Goal: Information Seeking & Learning: Learn about a topic

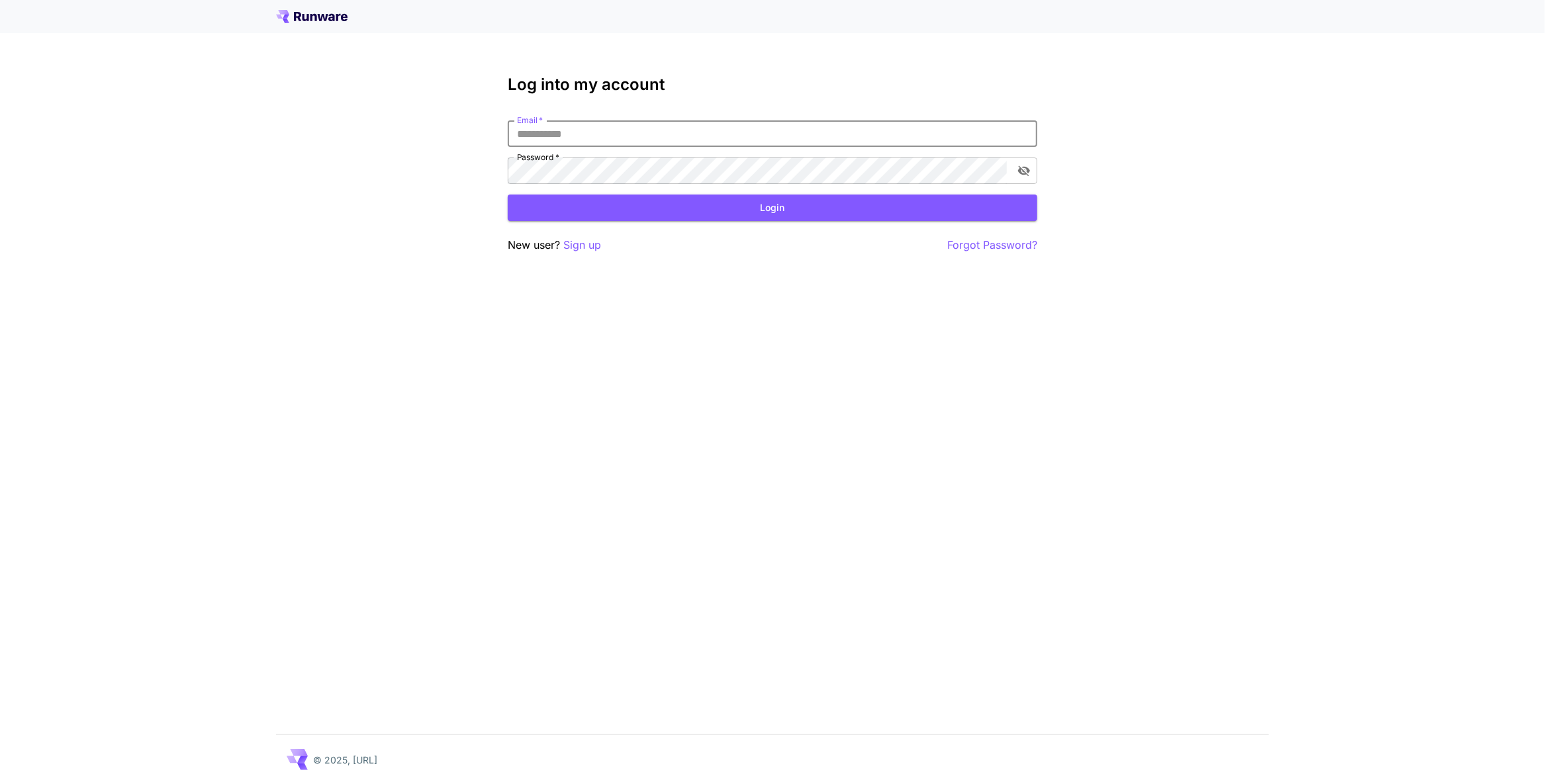
click at [541, 134] on input "Email   *" at bounding box center [772, 133] width 530 height 26
paste input "**********"
type input "**********"
click button "Login" at bounding box center [772, 208] width 530 height 27
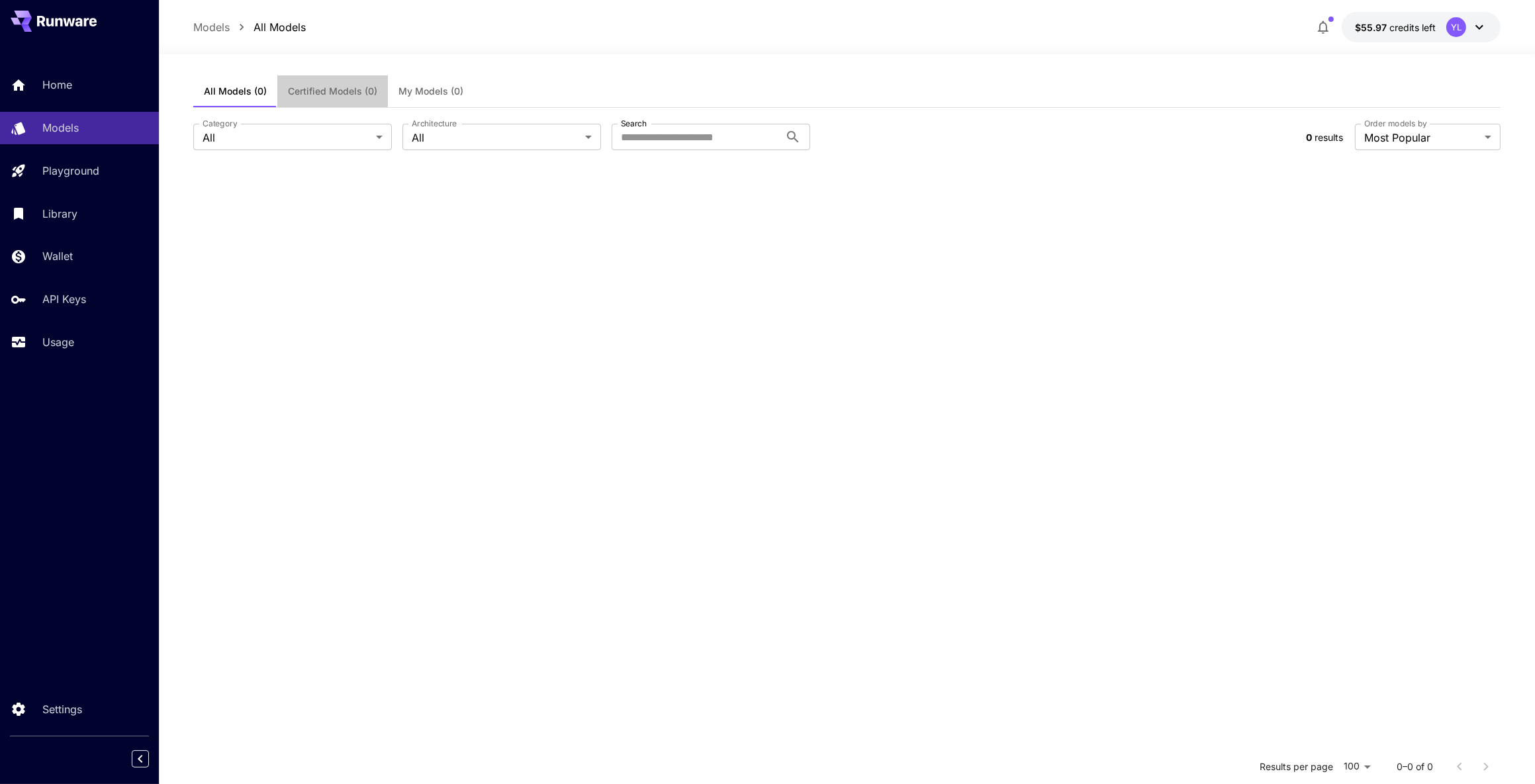
click at [307, 93] on span "Certified Models (0)" at bounding box center [332, 91] width 89 height 12
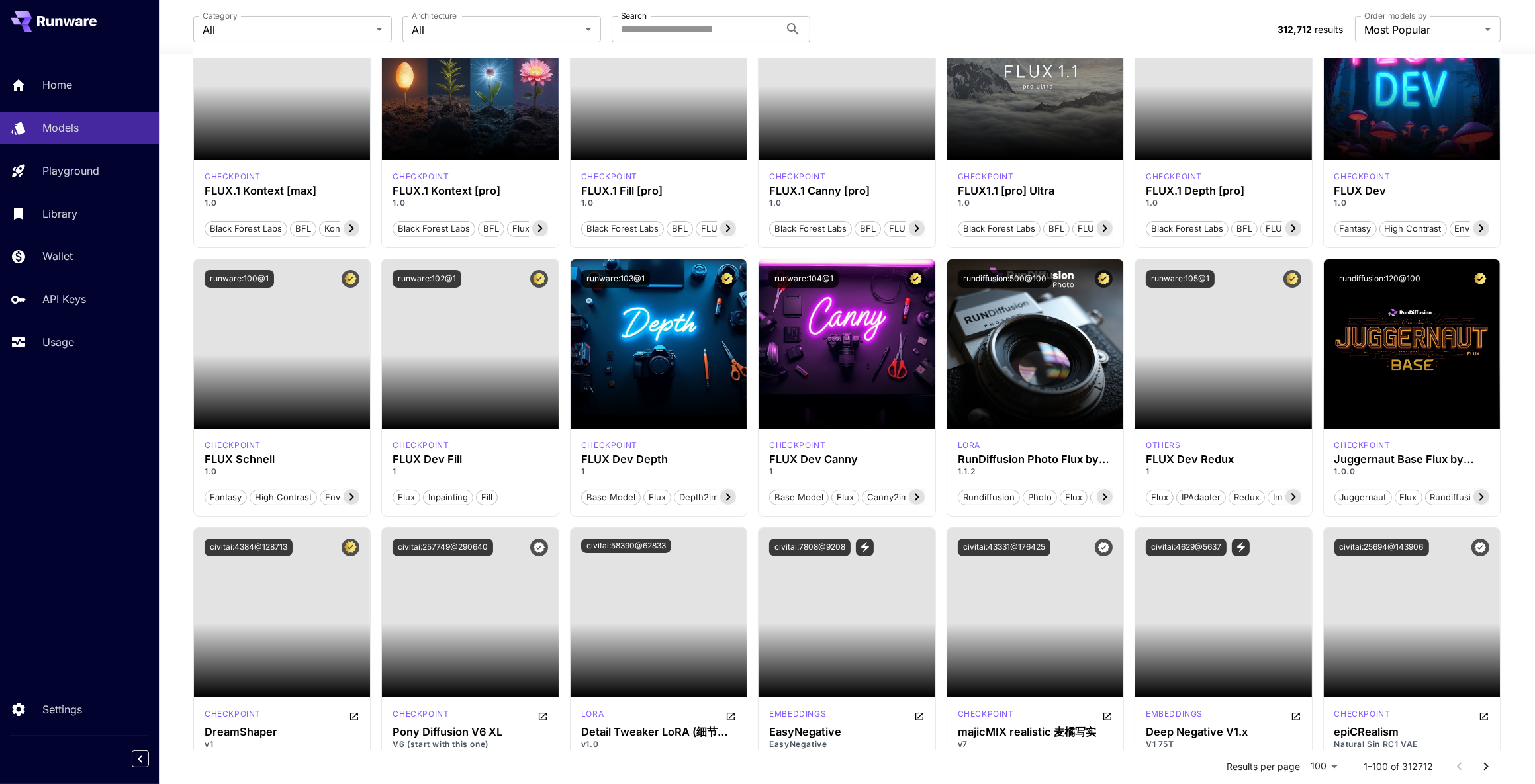
scroll to position [447, 0]
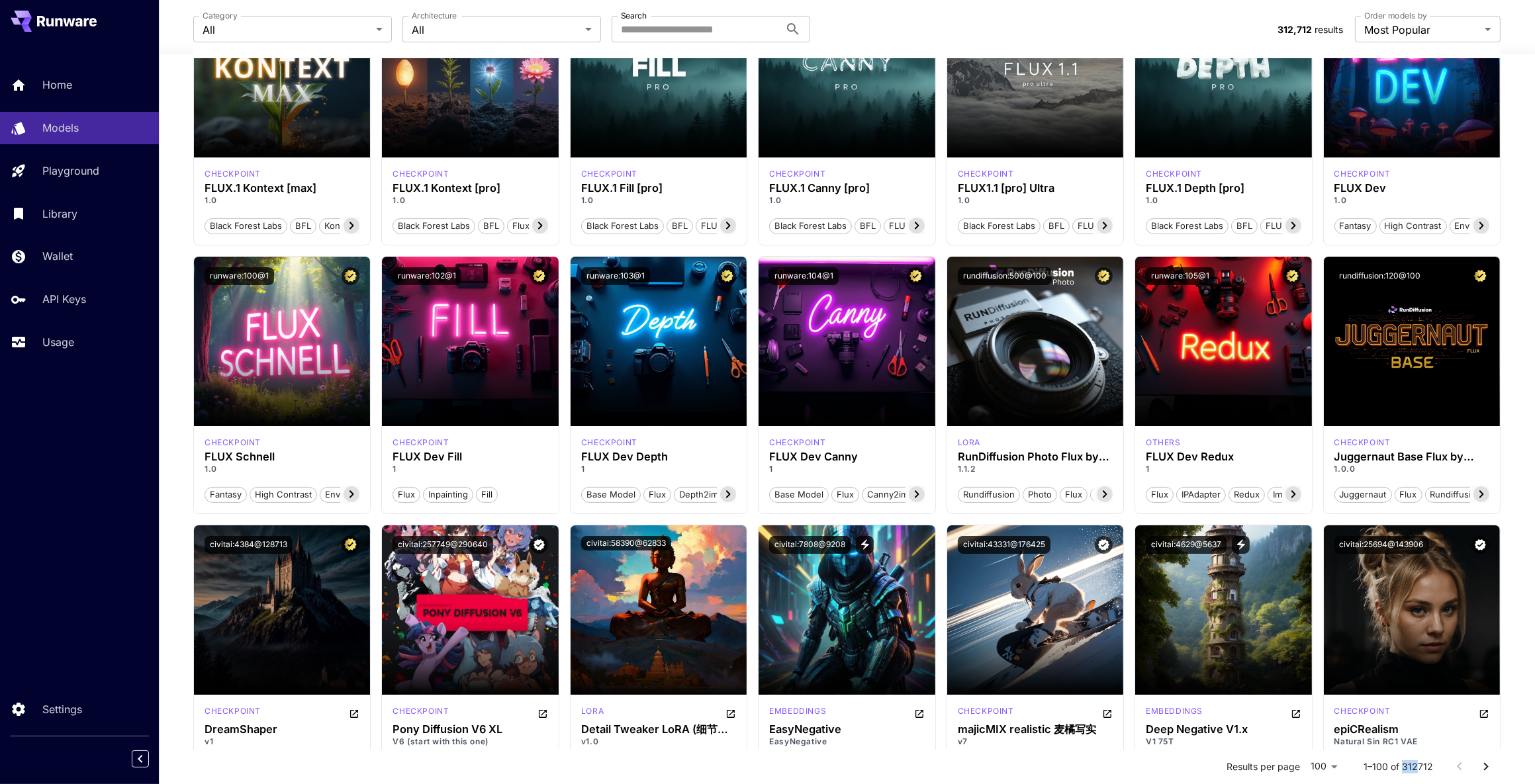
drag, startPoint x: 1415, startPoint y: 767, endPoint x: 1404, endPoint y: 765, distance: 11.2
click at [1404, 765] on p "1–100 of 312712" at bounding box center [1398, 767] width 70 height 13
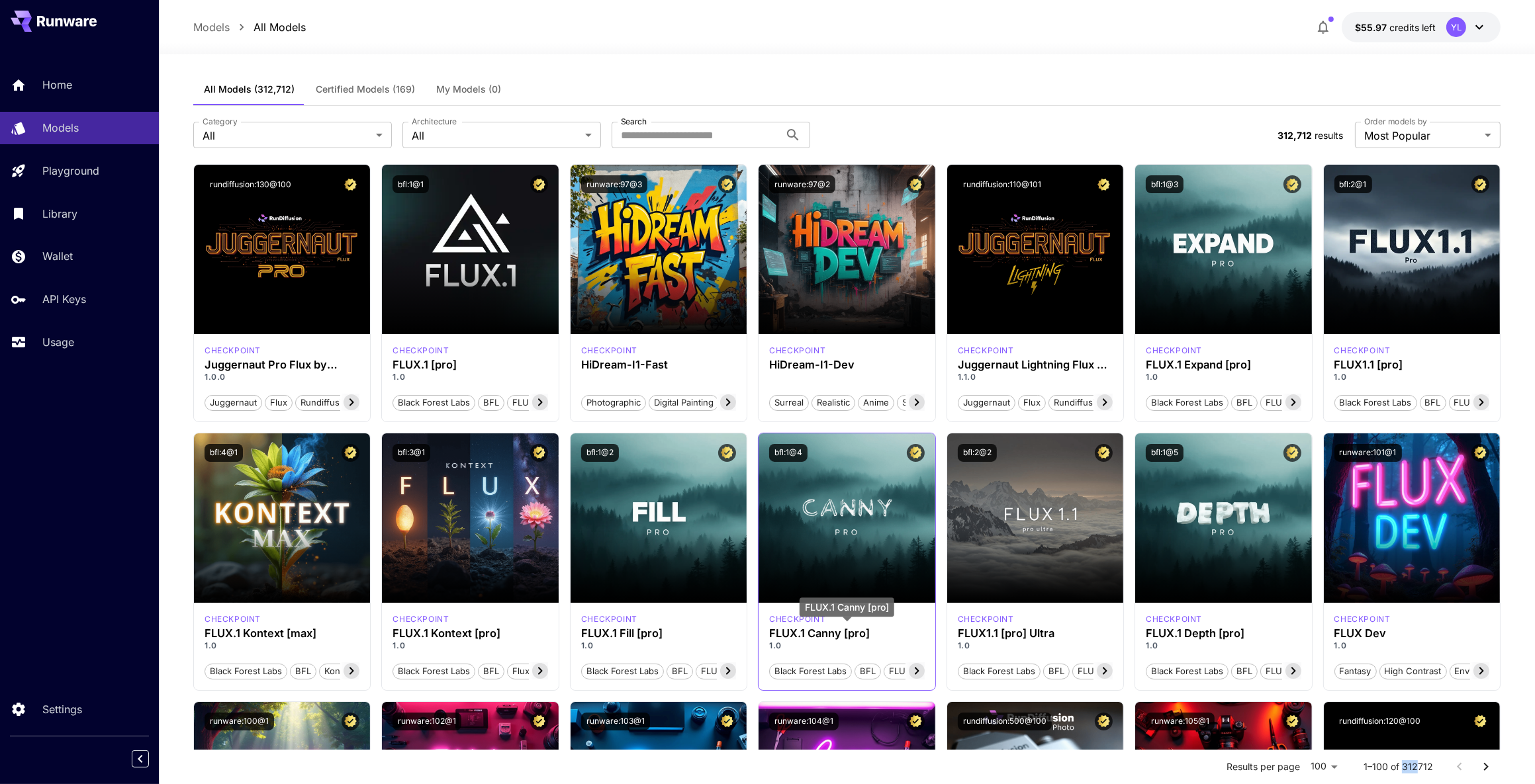
scroll to position [0, 0]
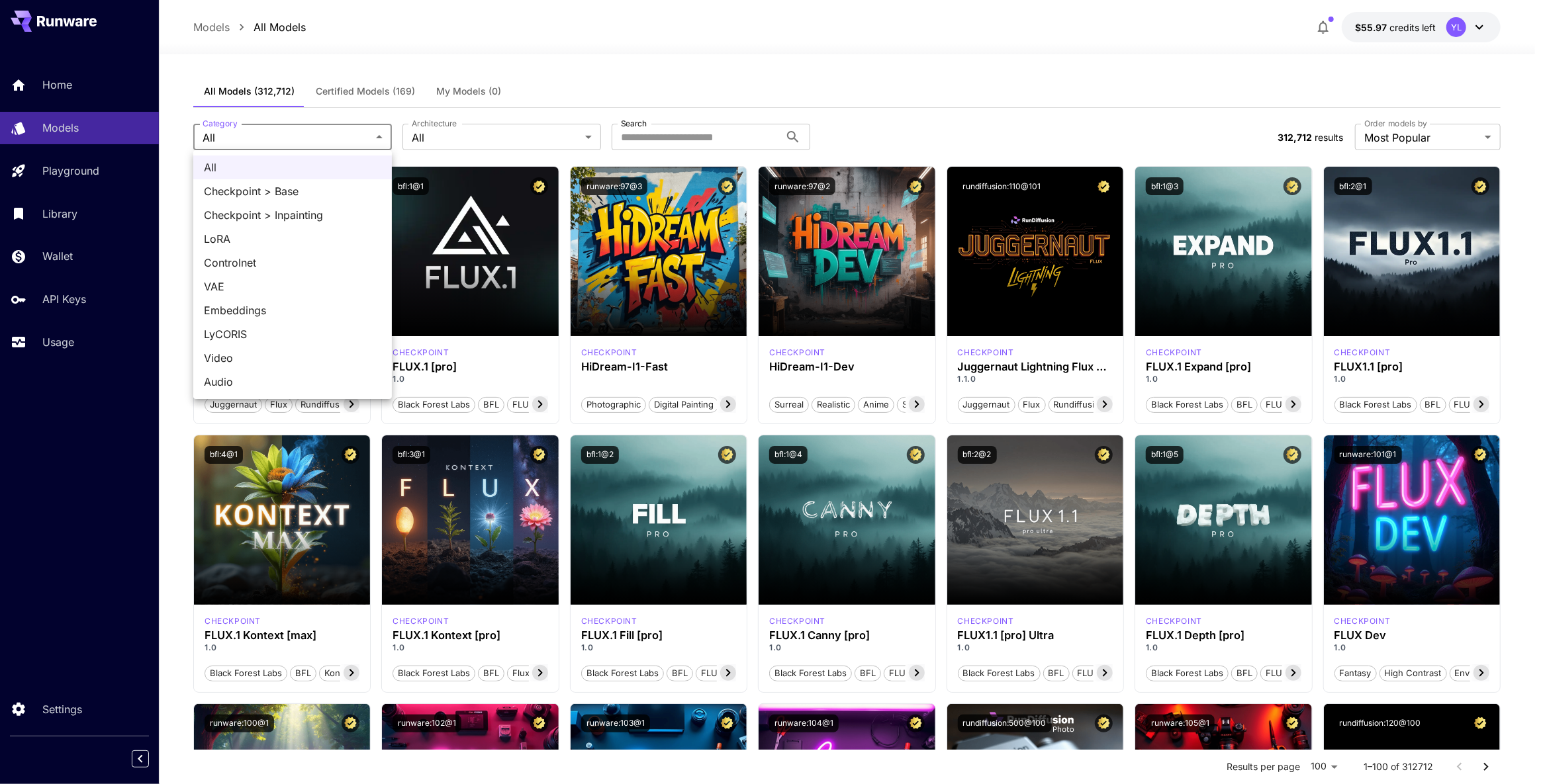
drag, startPoint x: 566, startPoint y: 61, endPoint x: 549, endPoint y: 96, distance: 38.9
click at [565, 61] on div at bounding box center [772, 392] width 1545 height 784
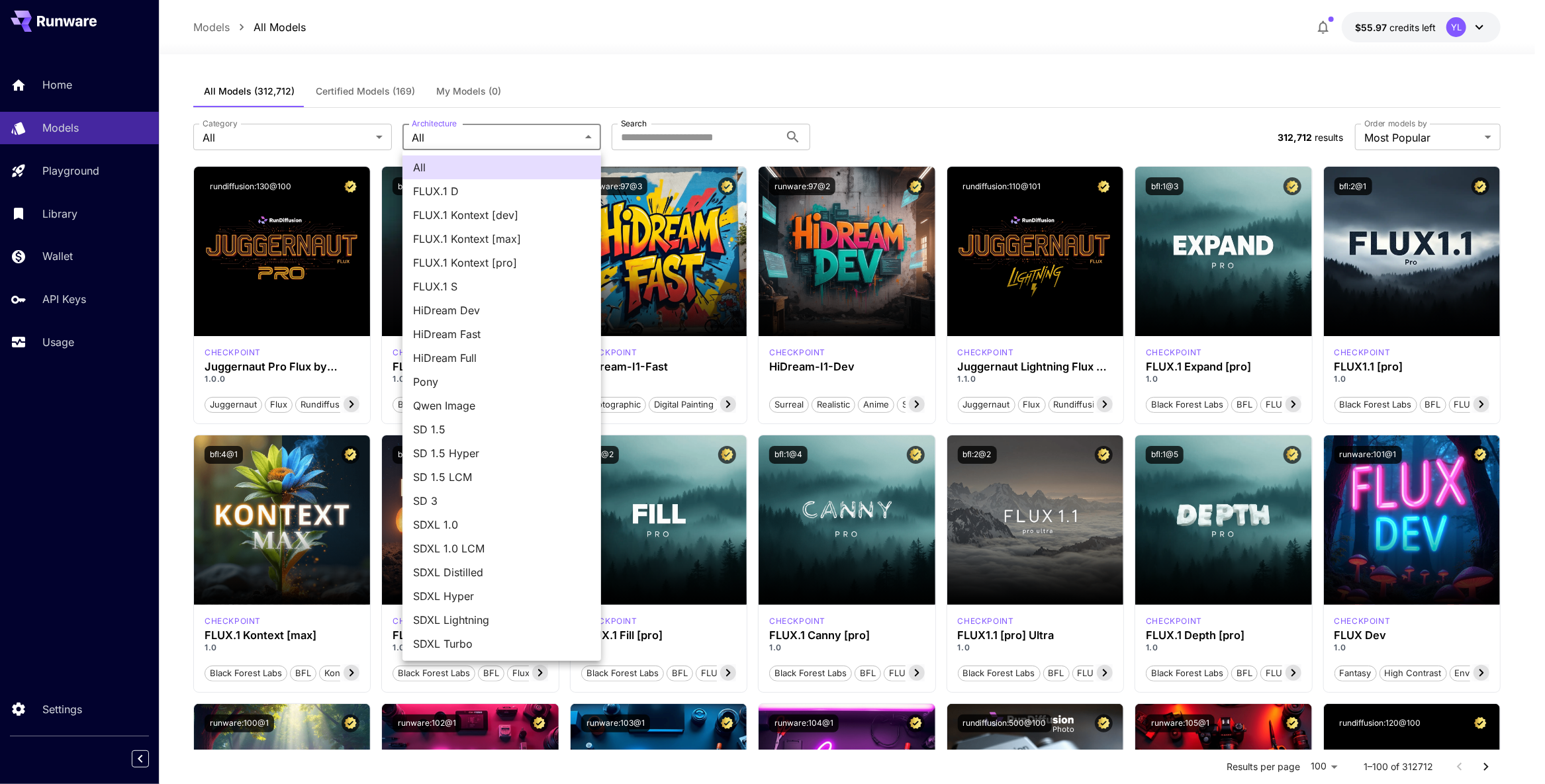
click at [719, 66] on div at bounding box center [772, 392] width 1545 height 784
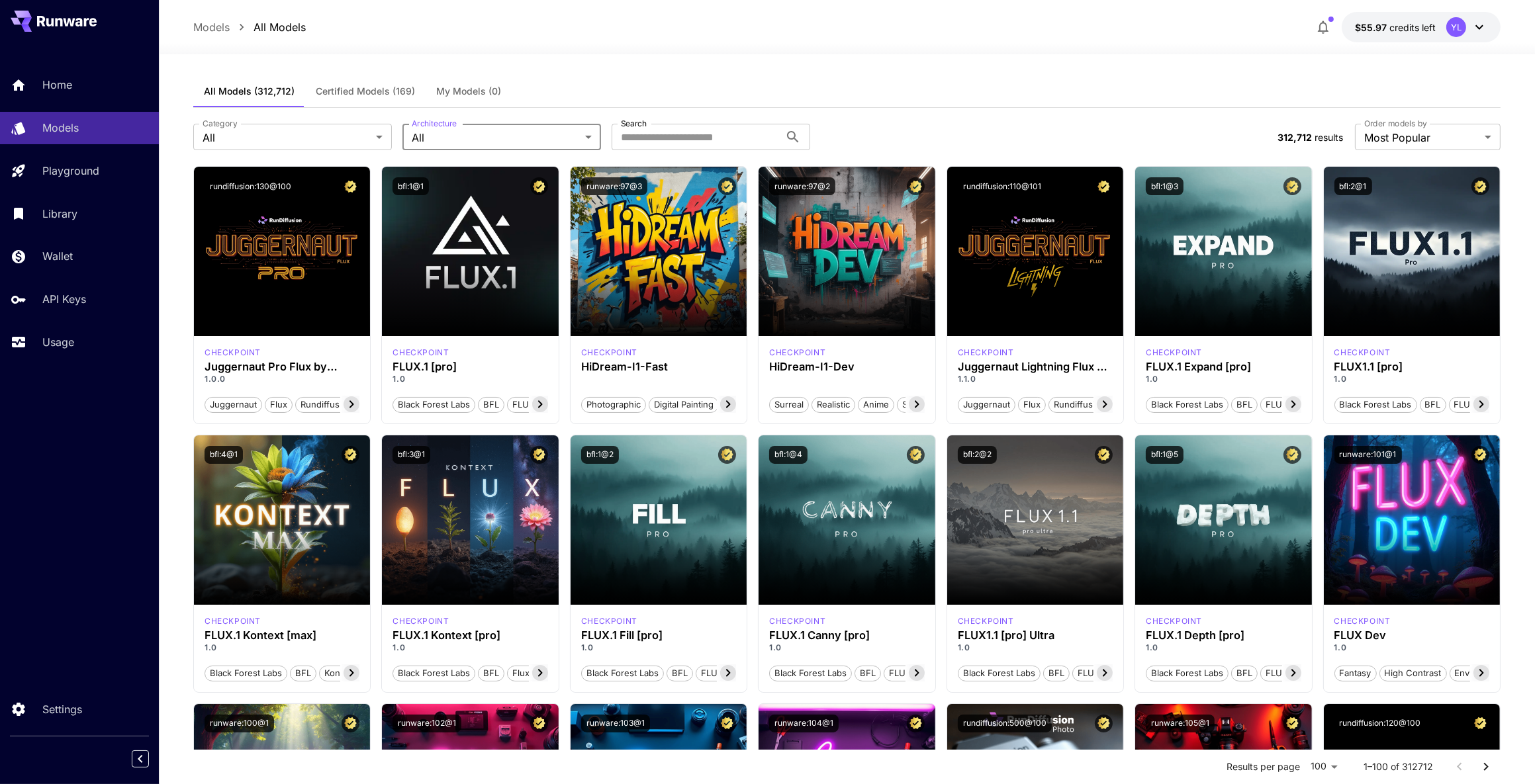
click at [365, 93] on span "Certified Models (169)" at bounding box center [365, 91] width 99 height 12
